Goal: Task Accomplishment & Management: Manage account settings

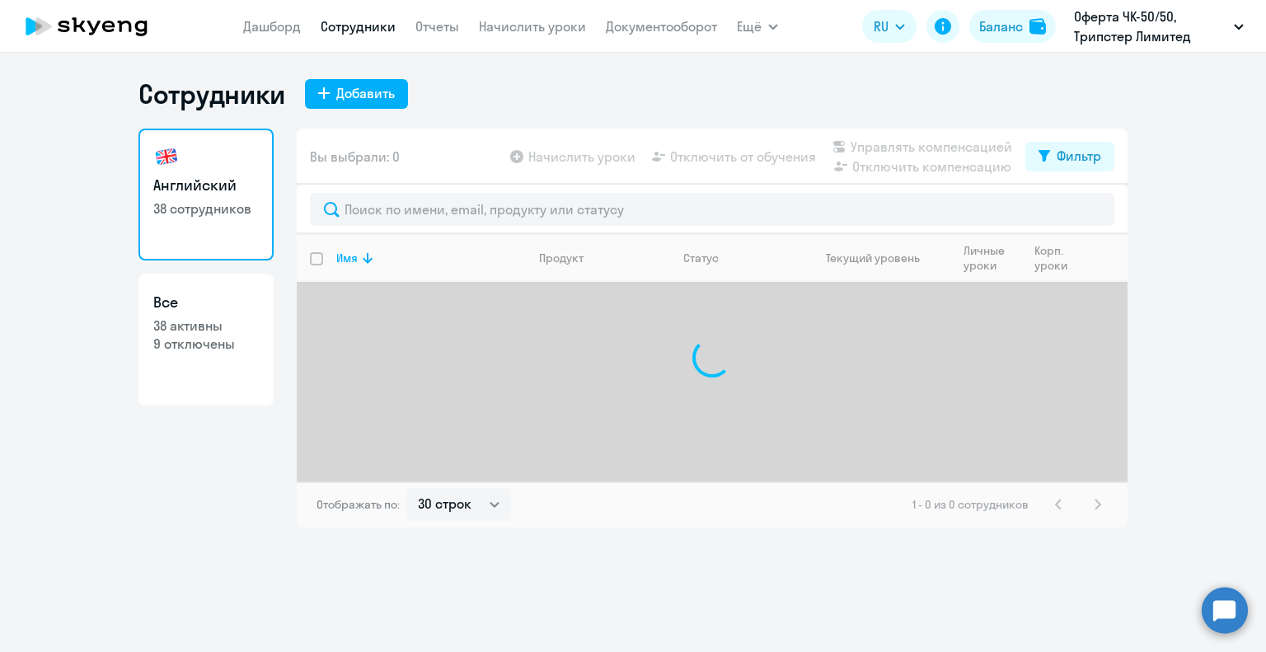
select select "30"
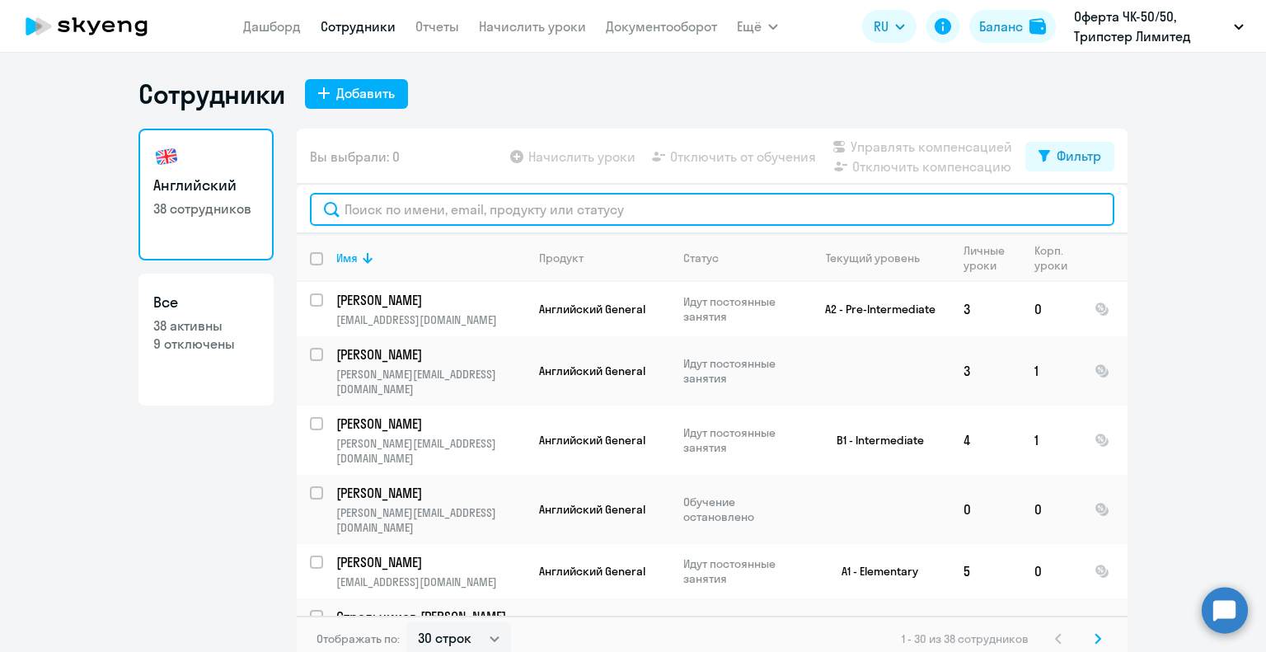
click at [389, 210] on input "text" at bounding box center [712, 209] width 804 height 33
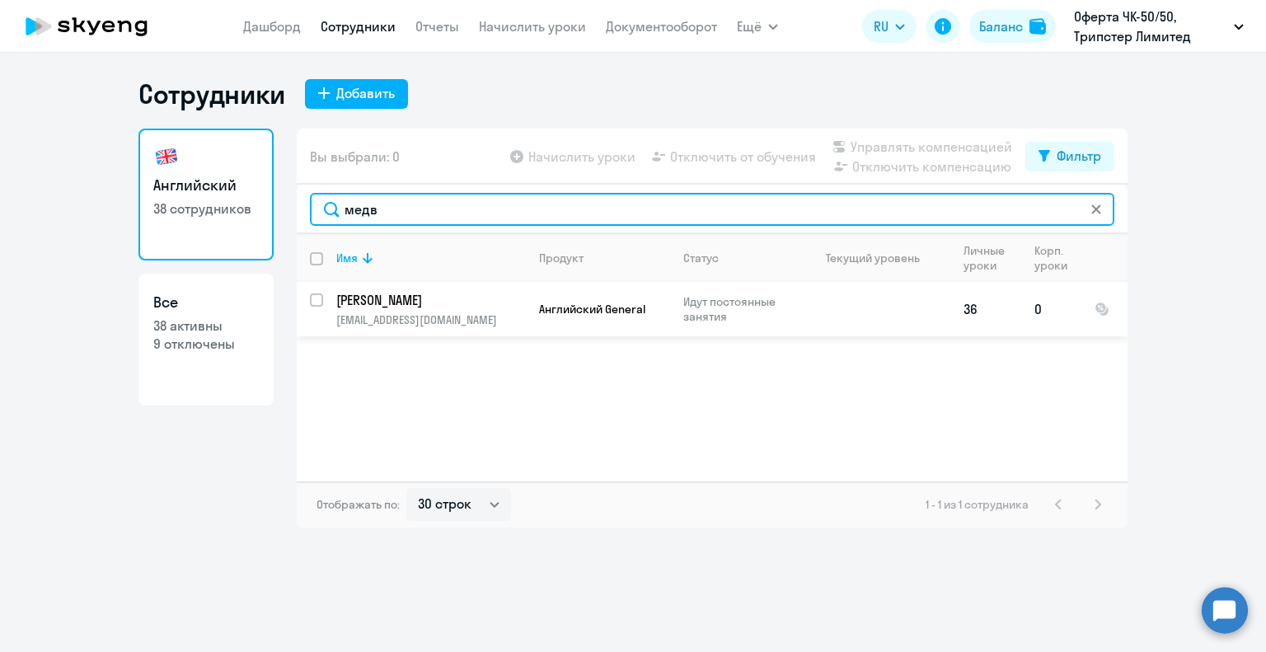
type input "медв"
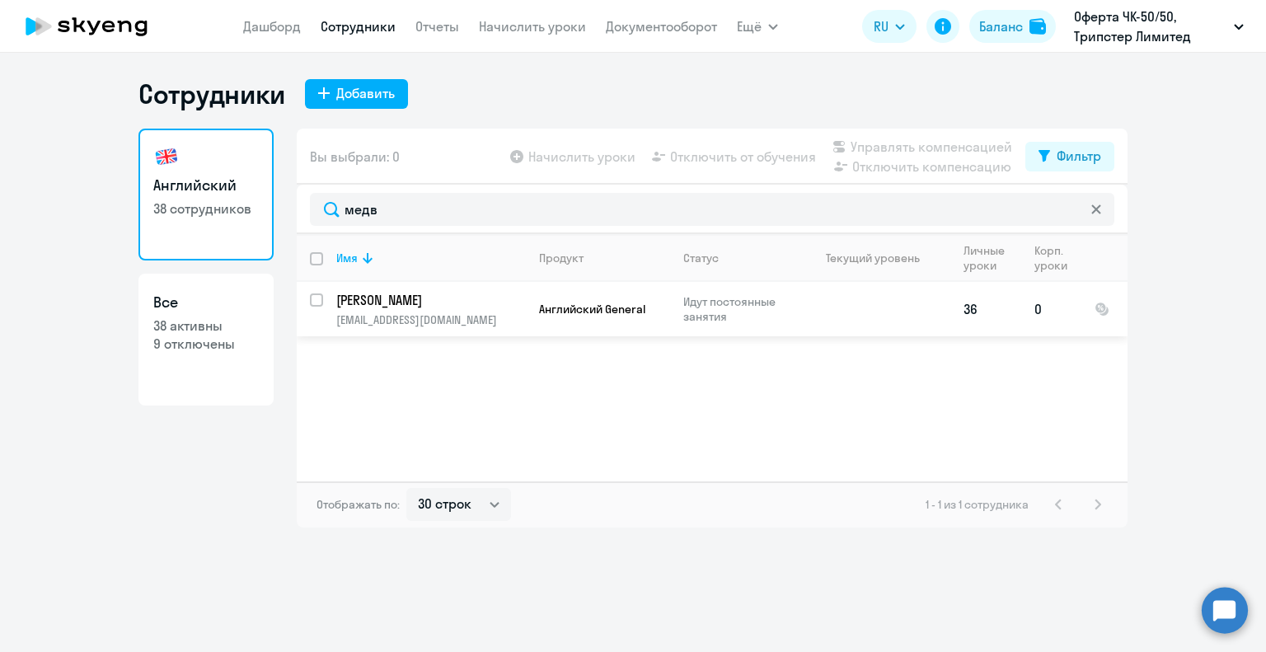
click at [313, 297] on input "select row 40998815" at bounding box center [326, 309] width 33 height 33
checkbox input "true"
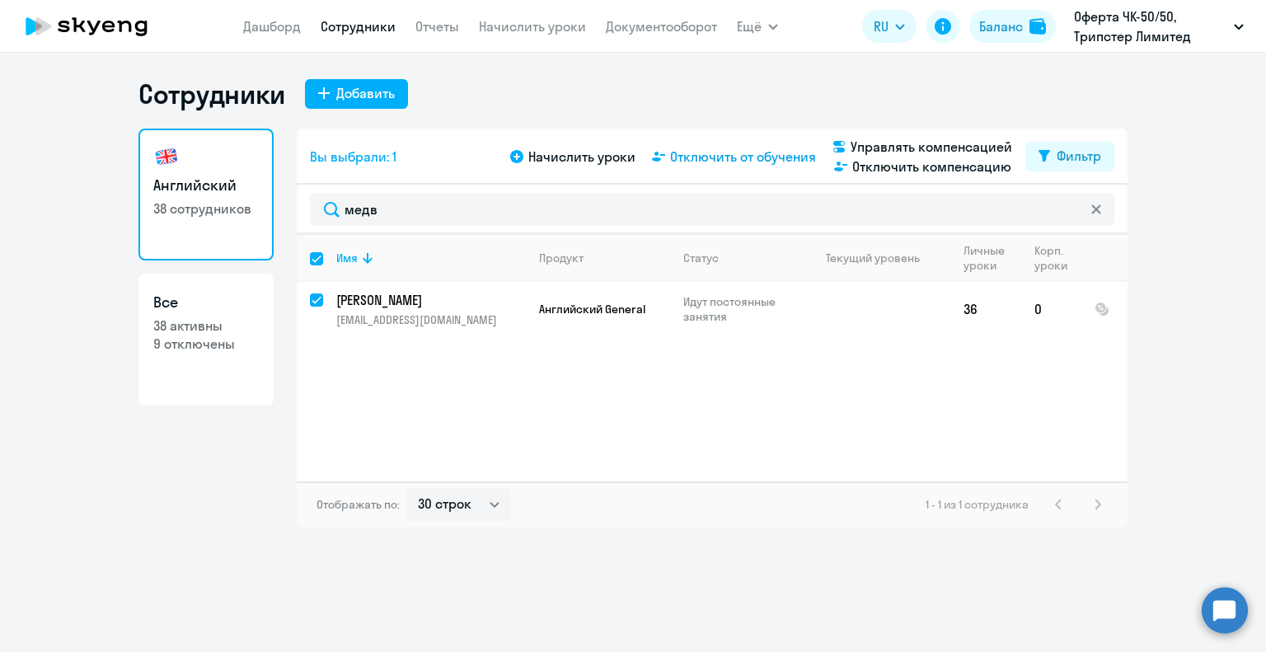
click at [745, 161] on span "Отключить от обучения" at bounding box center [743, 157] width 146 height 20
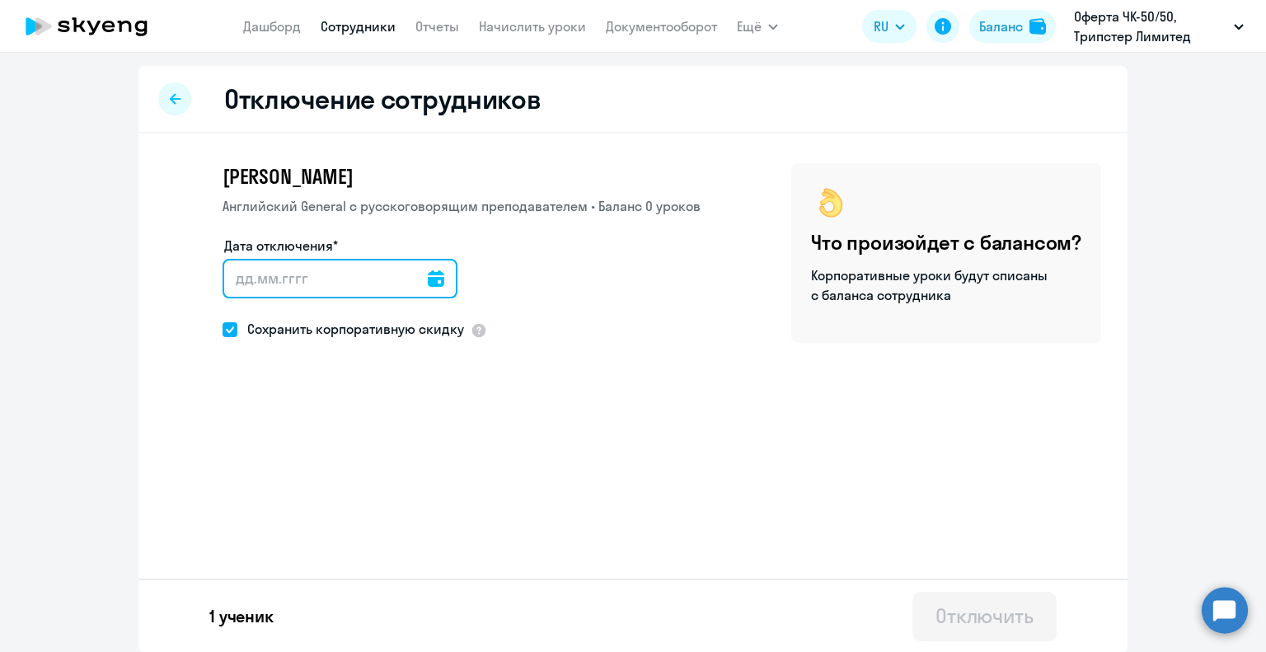
click at [293, 273] on input "Дата отключения*" at bounding box center [340, 279] width 235 height 40
click at [429, 279] on icon at bounding box center [436, 278] width 16 height 16
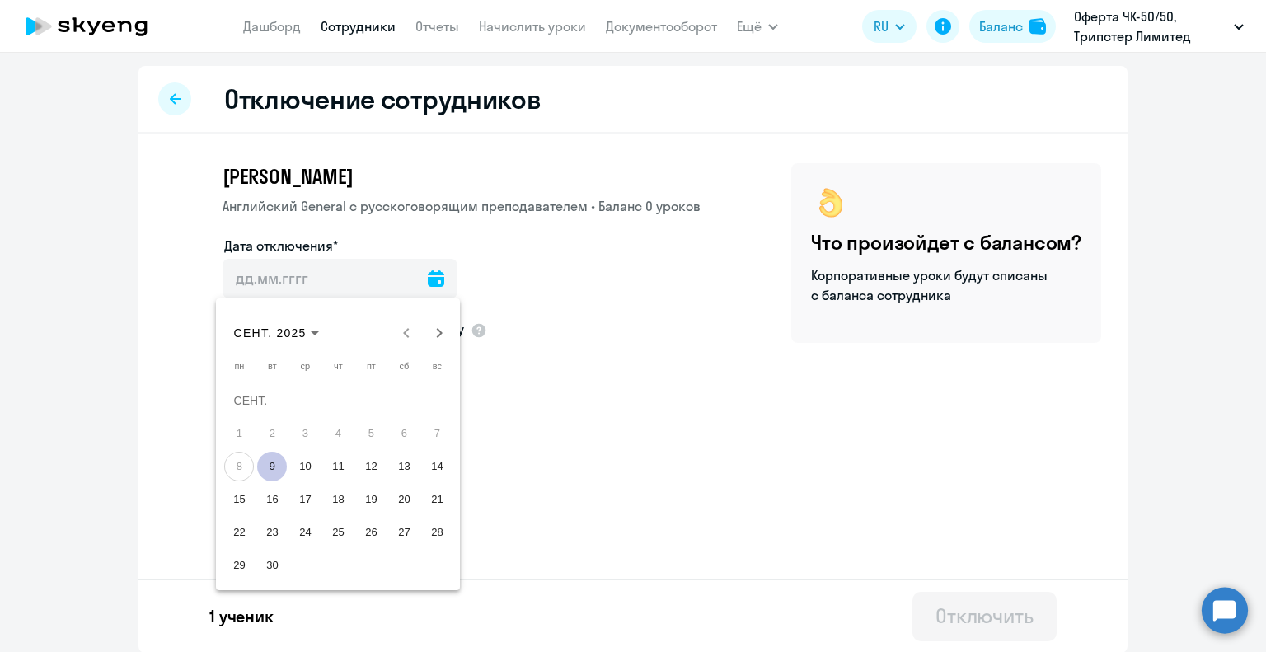
click at [272, 466] on span "9" at bounding box center [272, 467] width 30 height 30
type input "[DATE]"
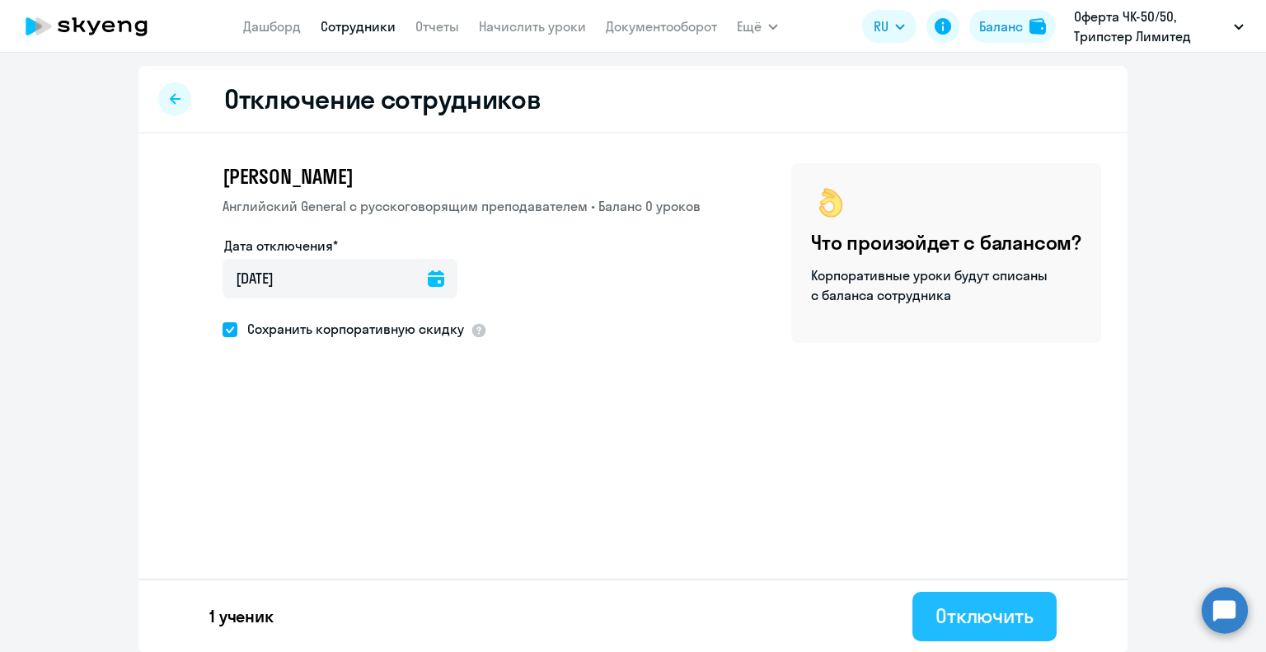
click at [969, 615] on div "Отключить" at bounding box center [984, 615] width 98 height 26
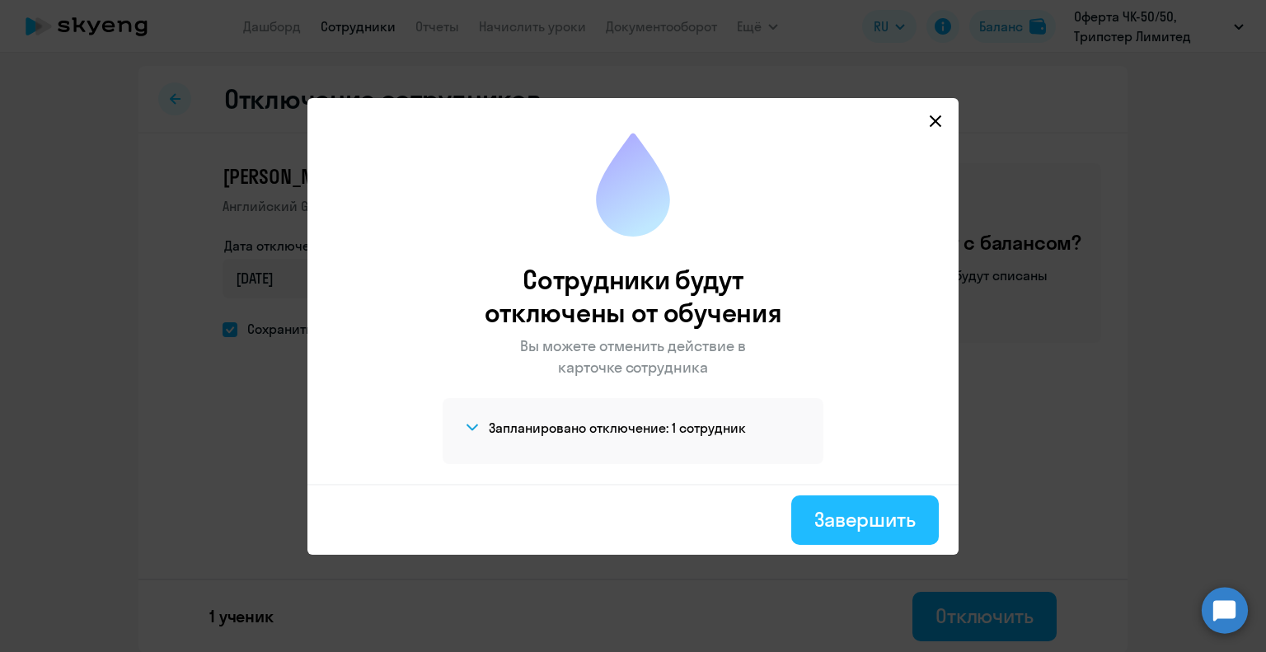
click at [879, 520] on div "Завершить" at bounding box center [864, 519] width 101 height 26
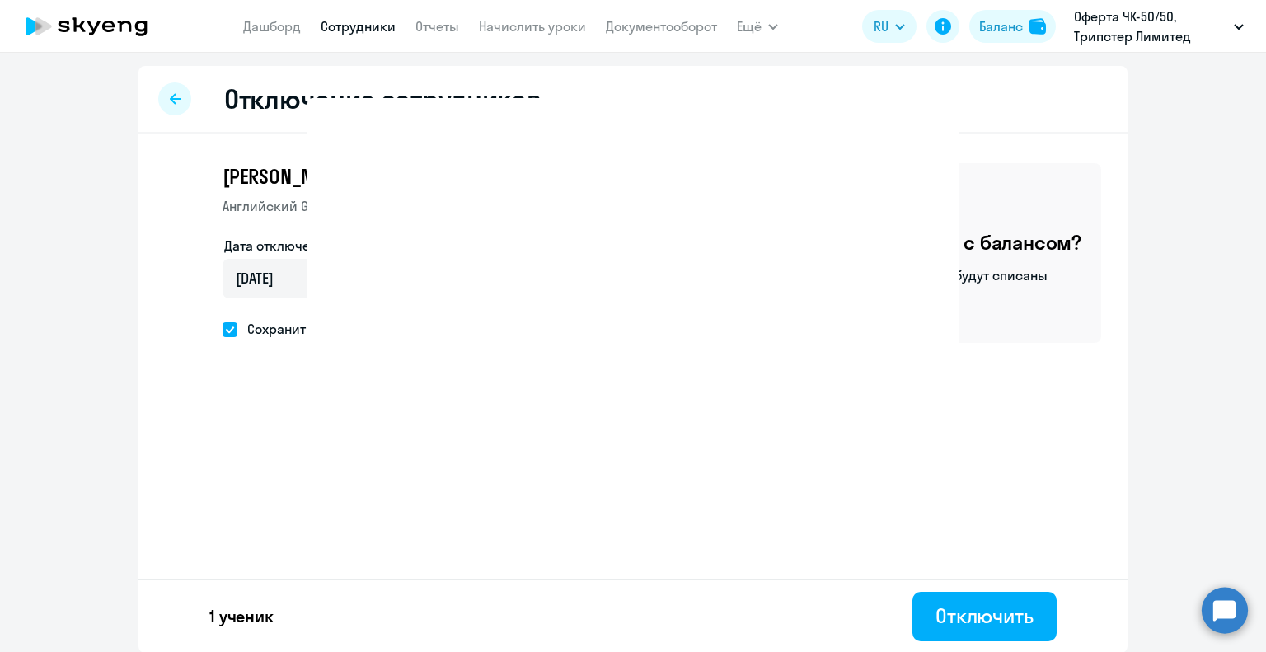
select select "30"
